Goal: Information Seeking & Learning: Learn about a topic

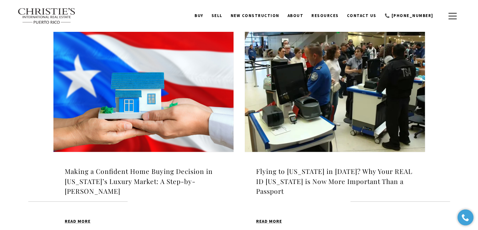
click at [151, 106] on img at bounding box center [143, 88] width 180 height 126
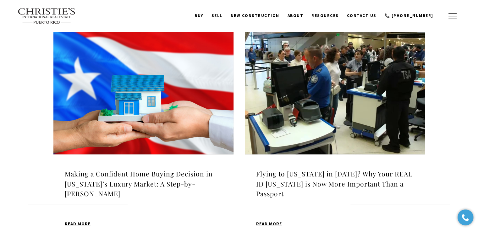
scroll to position [195, 0]
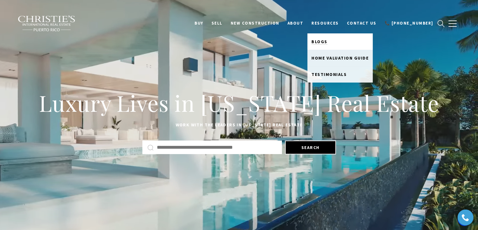
click at [328, 42] on span "Blogs" at bounding box center [320, 42] width 16 height 6
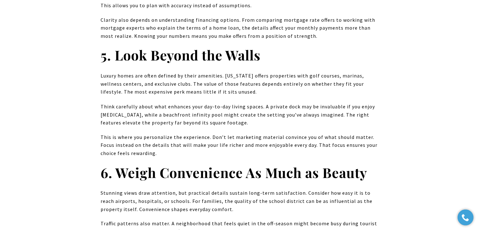
scroll to position [1100, 0]
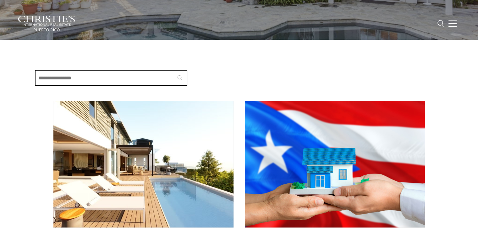
scroll to position [189, 0]
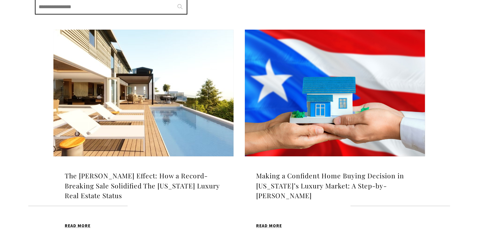
click at [334, 85] on img at bounding box center [335, 93] width 180 height 126
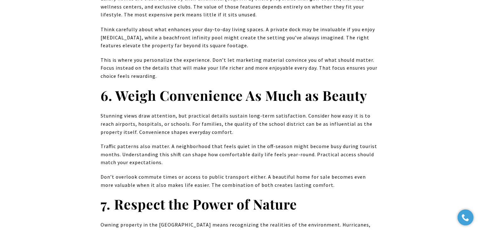
scroll to position [1195, 0]
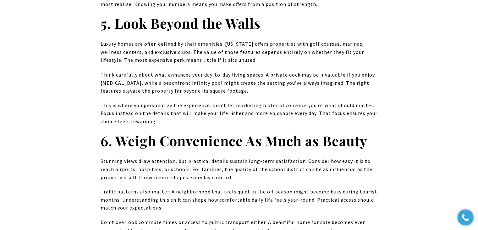
scroll to position [1132, 0]
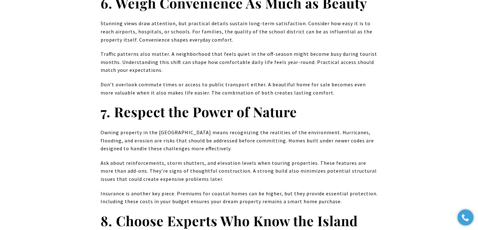
scroll to position [1226, 0]
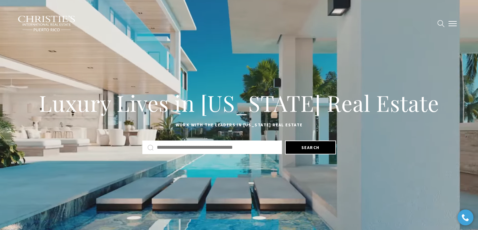
click at [452, 23] on span "button" at bounding box center [453, 23] width 8 height 1
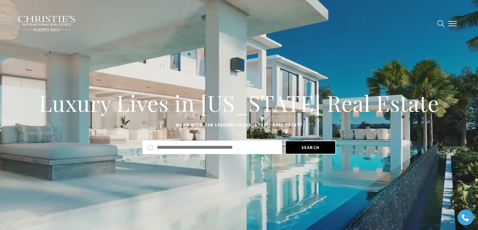
click at [454, 25] on button "button" at bounding box center [453, 23] width 16 height 18
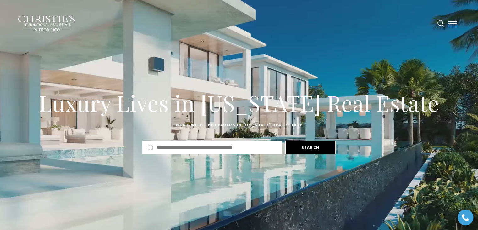
click at [454, 24] on button "button" at bounding box center [453, 23] width 16 height 18
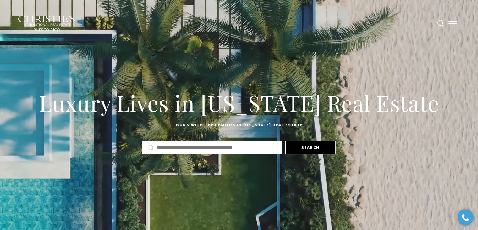
click at [452, 22] on button "button" at bounding box center [453, 23] width 16 height 18
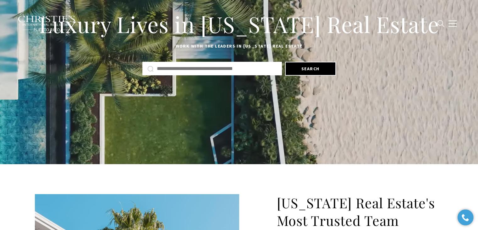
scroll to position [63, 0]
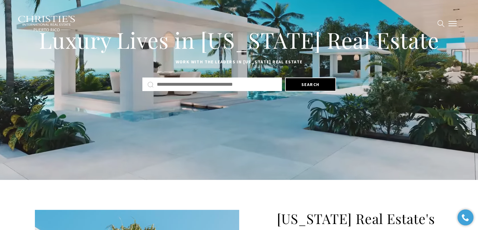
click at [452, 23] on span "button" at bounding box center [453, 23] width 8 height 1
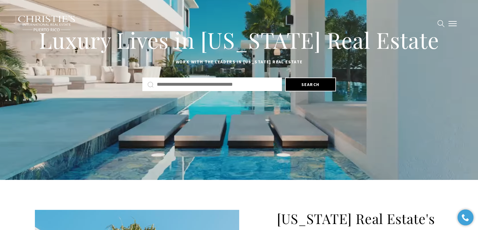
click at [452, 23] on span "button" at bounding box center [453, 23] width 8 height 1
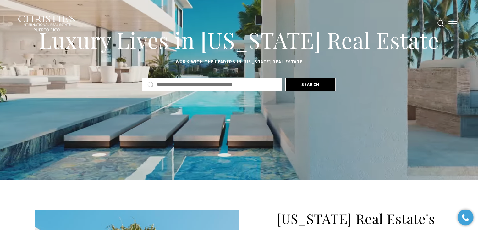
click at [452, 23] on span "button" at bounding box center [453, 23] width 8 height 1
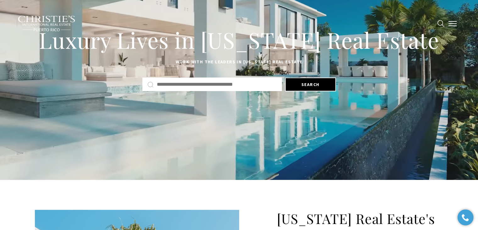
click at [452, 23] on span "button" at bounding box center [453, 23] width 8 height 1
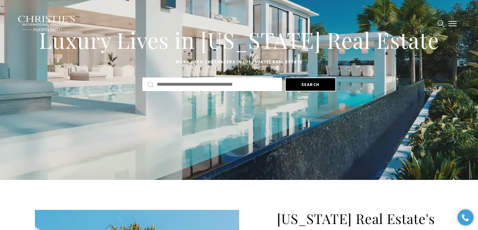
click at [452, 23] on span "button" at bounding box center [453, 23] width 8 height 1
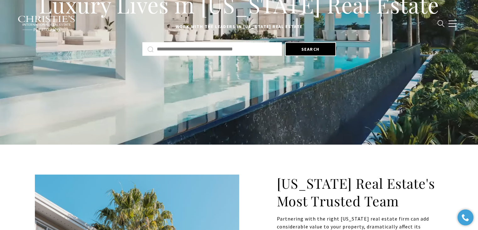
scroll to position [94, 0]
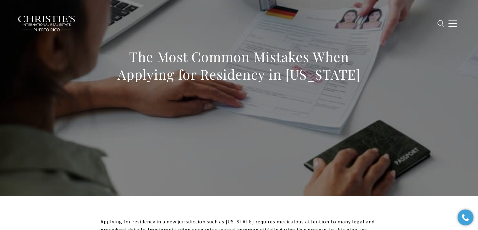
scroll to position [63, 0]
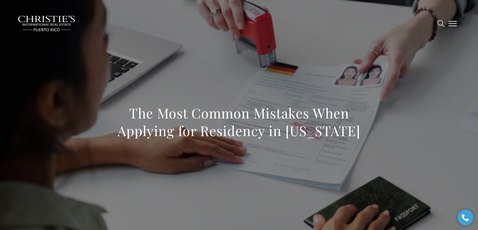
click at [449, 23] on span "button" at bounding box center [453, 23] width 8 height 1
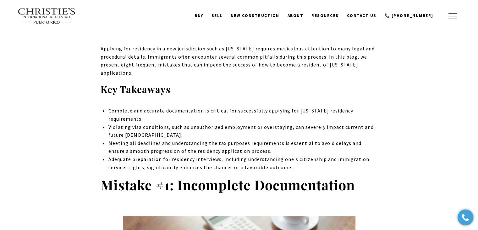
scroll to position [1559, 0]
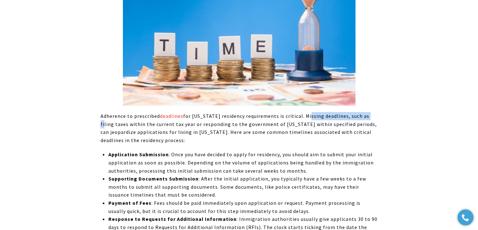
drag, startPoint x: 304, startPoint y: 116, endPoint x: 61, endPoint y: 120, distance: 243.4
click at [211, 142] on p "Adherence to prescribed deadlines for Puerto Rico residency requirements is cri…" at bounding box center [239, 128] width 277 height 32
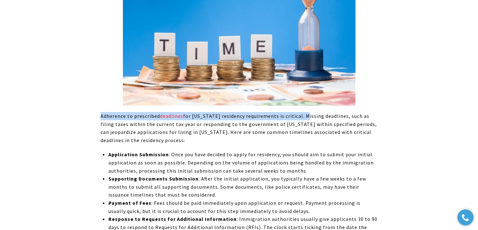
drag, startPoint x: 303, startPoint y: 114, endPoint x: 48, endPoint y: 113, distance: 255.6
copy span "Adherence to prescribed deadlines for Puerto Rico residency requirements is cri…"
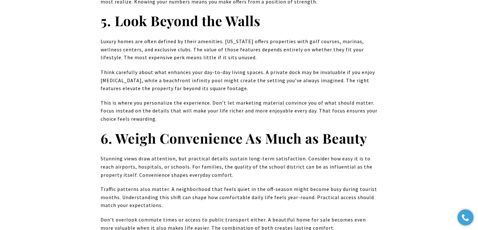
scroll to position [1163, 0]
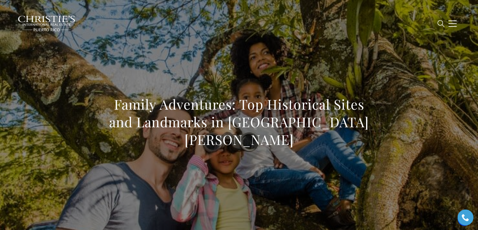
scroll to position [5230, 0]
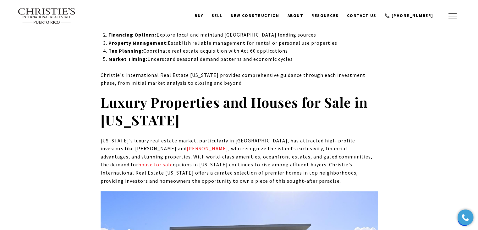
scroll to position [2031, 0]
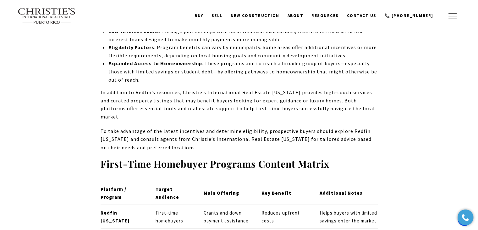
scroll to position [1069, 0]
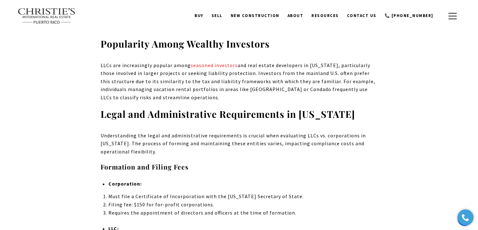
scroll to position [880, 0]
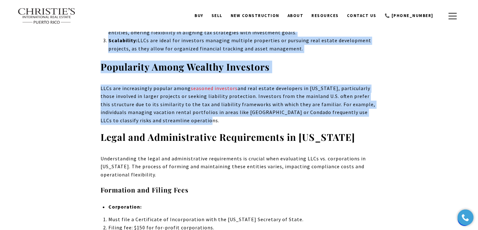
drag, startPoint x: 95, startPoint y: 76, endPoint x: 250, endPoint y: 113, distance: 159.2
copy div "LLC Ownership When a property is owned by a Limited Liability Company (LLC), th…"
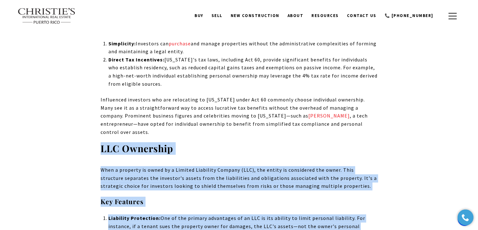
scroll to position [660, 0]
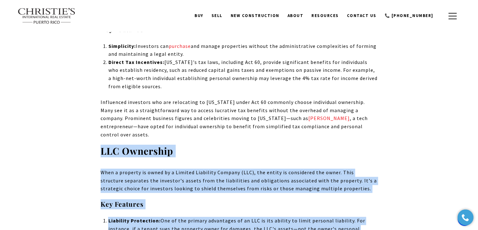
click at [363, 179] on p "When a property is owned by a Limited Liability Company (LLC), the entity is co…" at bounding box center [239, 180] width 277 height 24
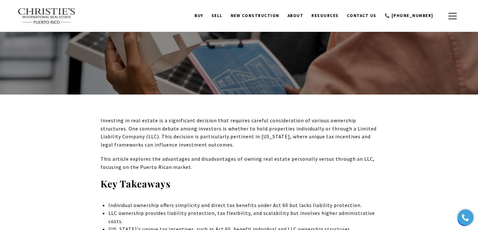
scroll to position [0, 0]
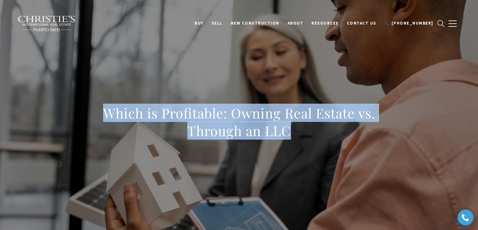
drag, startPoint x: 312, startPoint y: 137, endPoint x: 23, endPoint y: 102, distance: 291.0
click at [23, 102] on div "Which is Profitable: Owning Real Estate vs. Through an LLC" at bounding box center [239, 125] width 440 height 189
copy h1 "Which is Profitable: Owning Real Estate vs. Through an LLC"
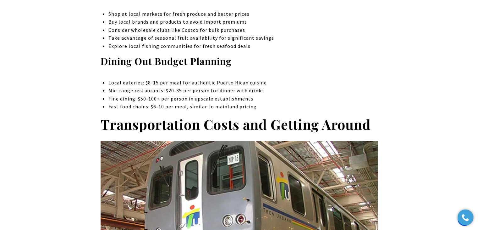
scroll to position [1693, 0]
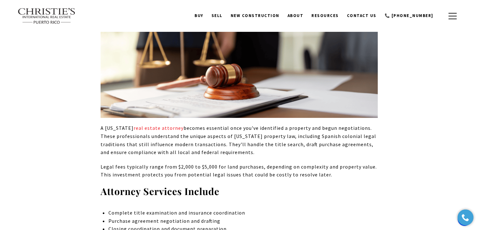
scroll to position [2547, 0]
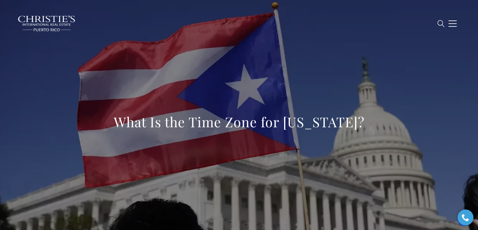
scroll to position [2291, 0]
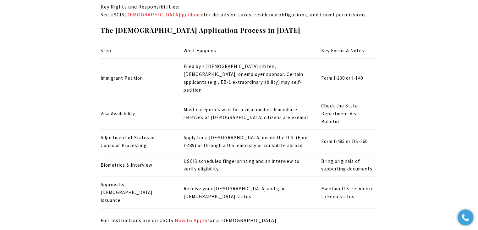
scroll to position [3476, 0]
